Goal: Task Accomplishment & Management: Manage account settings

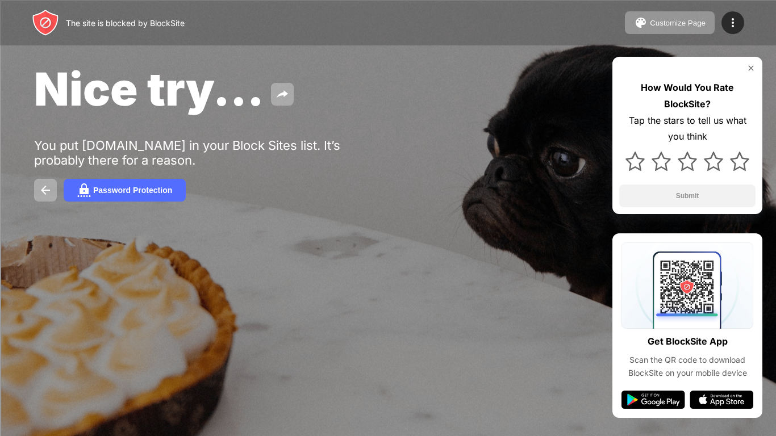
click at [749, 68] on img at bounding box center [750, 68] width 9 height 9
click at [654, 20] on div "Customize Page" at bounding box center [678, 23] width 56 height 9
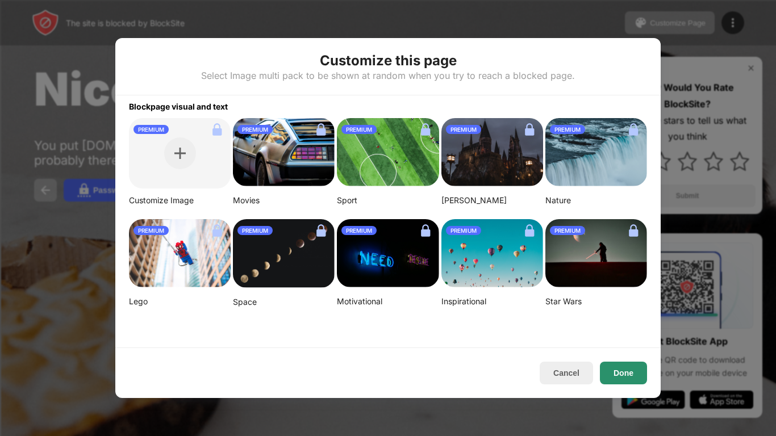
click at [610, 378] on button "Done" at bounding box center [623, 373] width 47 height 23
